Goal: Task Accomplishment & Management: Complete application form

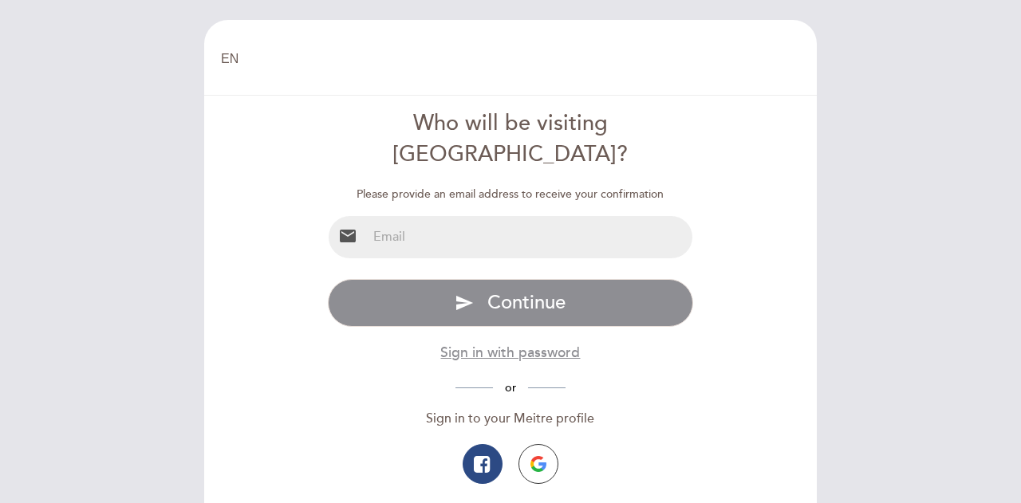
click at [426, 187] on div "Please provide an email address to receive your confirmation" at bounding box center [511, 195] width 366 height 16
click at [406, 216] on input "email" at bounding box center [530, 237] width 326 height 42
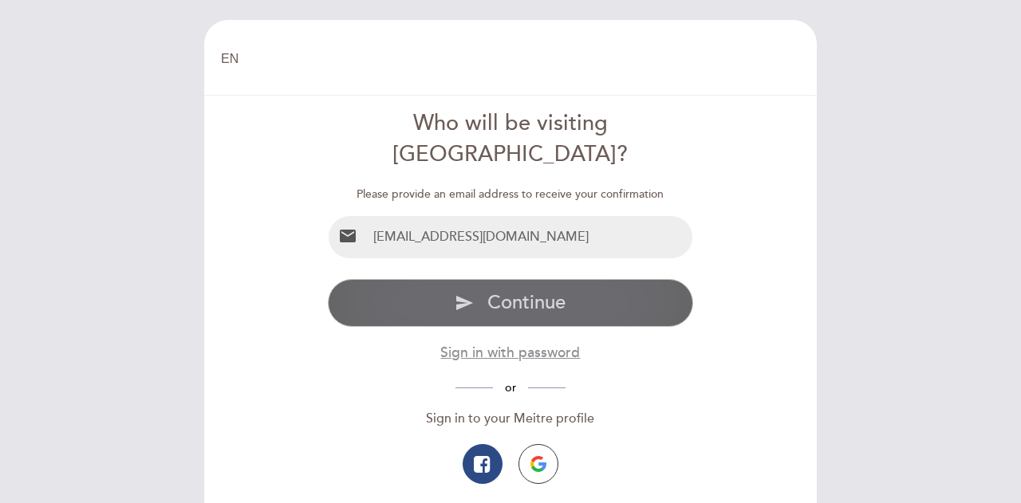
type input "[EMAIL_ADDRESS][DOMAIN_NAME]"
click at [534, 291] on span "Continue" at bounding box center [526, 302] width 78 height 23
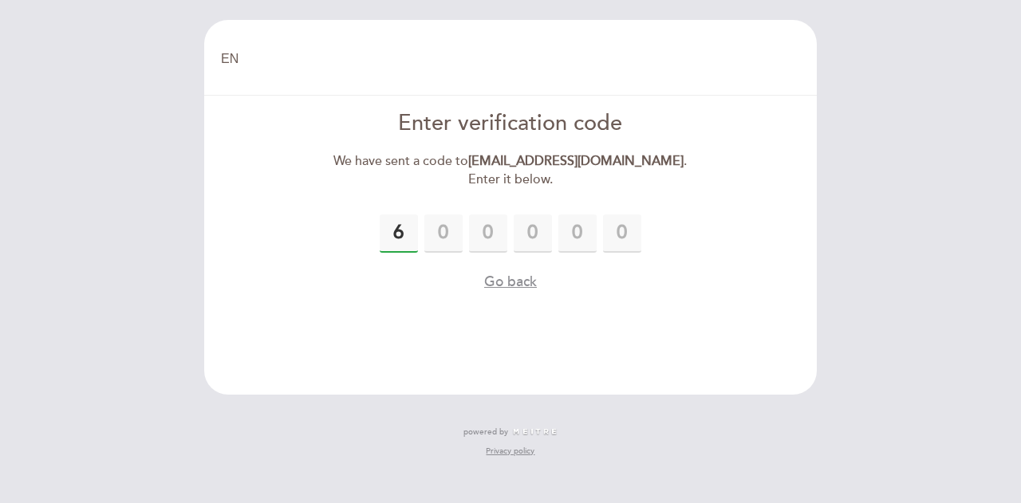
type input "6"
type input "7"
type input "0"
type input "2"
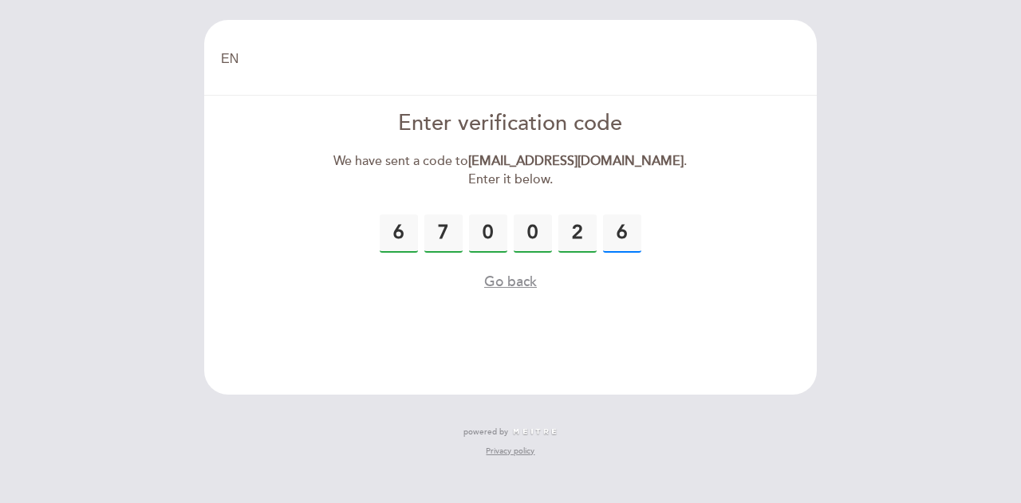
type input "6"
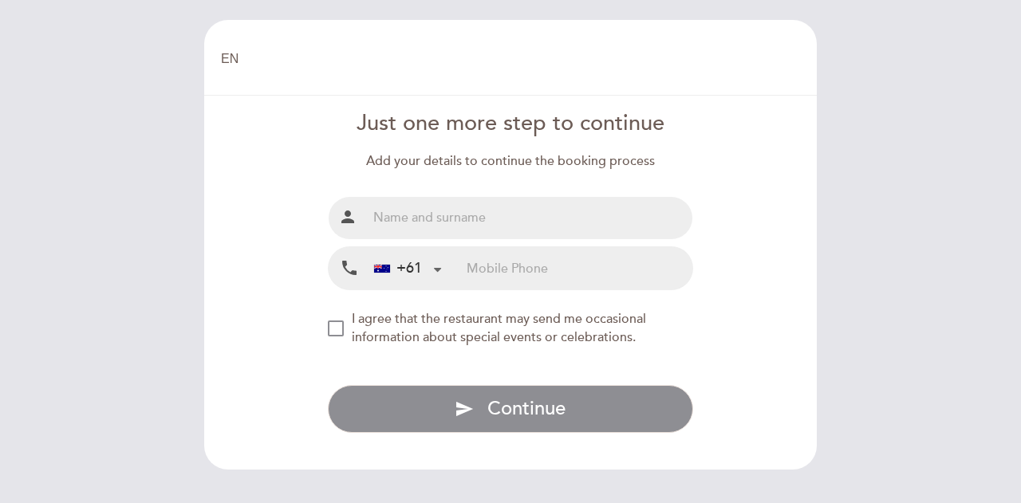
click at [431, 218] on input "text" at bounding box center [530, 218] width 326 height 42
click at [491, 221] on input "[PERSON_NAME]" at bounding box center [530, 218] width 326 height 42
type input "[PERSON_NAME]"
click at [515, 275] on input "tel" at bounding box center [579, 268] width 226 height 42
type input "408559461"
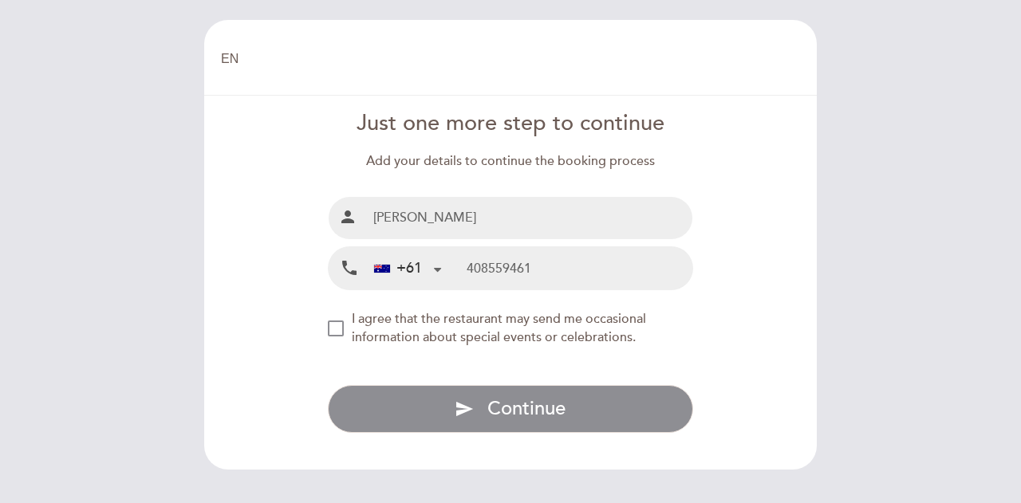
click at [330, 325] on div "NEW_MODAL_AGREE_RESTAURANT_SEND_OCCASIONAL_INFO" at bounding box center [336, 329] width 16 height 16
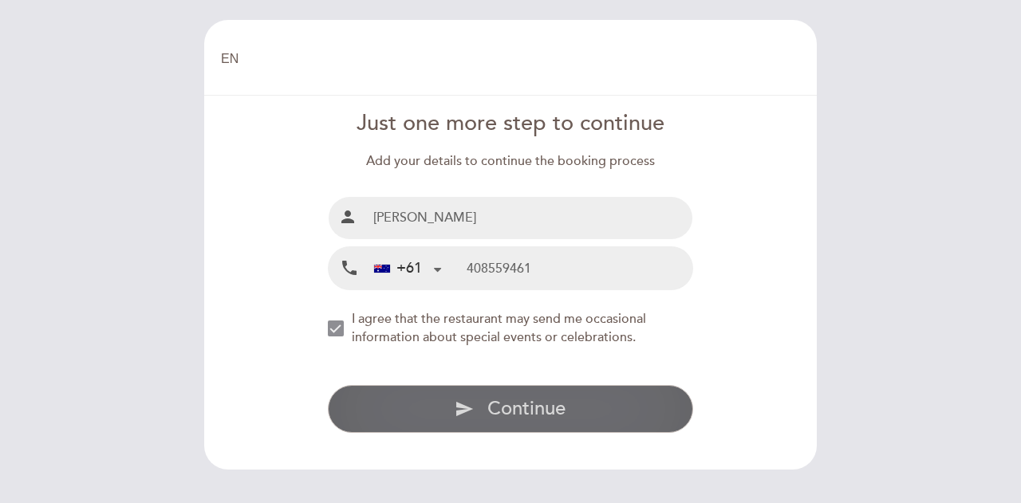
click at [553, 400] on span "Continue" at bounding box center [526, 408] width 78 height 23
